Goal: Navigation & Orientation: Go to known website

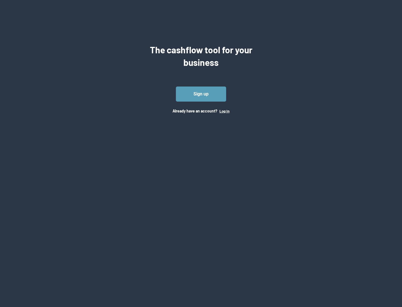
click at [224, 111] on button "Log In" at bounding box center [225, 111] width 10 height 4
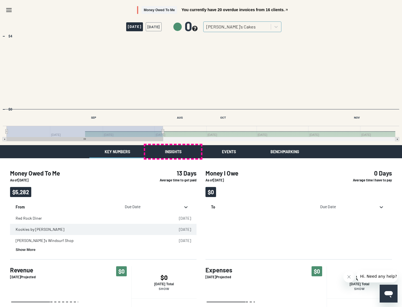
click at [173, 152] on button "Insights" at bounding box center [173, 151] width 56 height 13
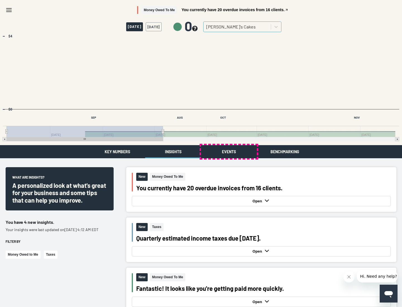
click at [229, 152] on button "Events" at bounding box center [229, 151] width 56 height 13
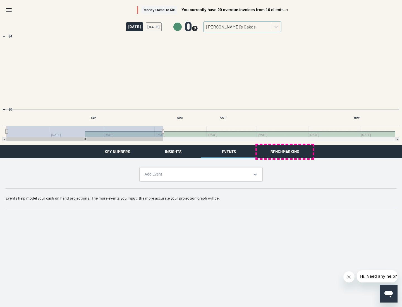
click at [285, 152] on button "Benchmarking" at bounding box center [285, 151] width 56 height 13
